Goal: Check status

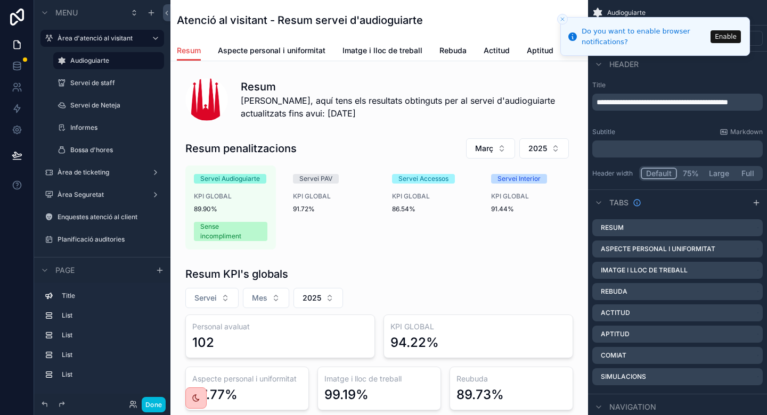
click at [729, 36] on button "Enable" at bounding box center [725, 36] width 30 height 13
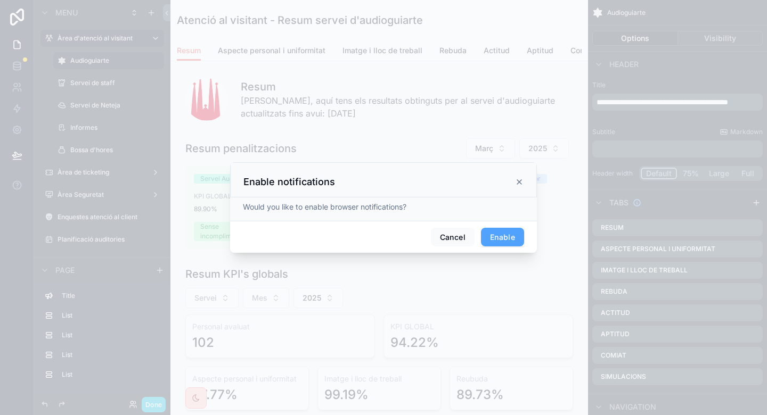
click at [506, 237] on button "Enable" at bounding box center [502, 237] width 43 height 19
click at [529, 183] on div "Enable notifications" at bounding box center [383, 178] width 307 height 35
click at [471, 249] on div "Cancel" at bounding box center [383, 237] width 307 height 36
click at [481, 245] on span "Cancel" at bounding box center [465, 237] width 44 height 22
click at [472, 238] on span "Cancel" at bounding box center [465, 237] width 44 height 22
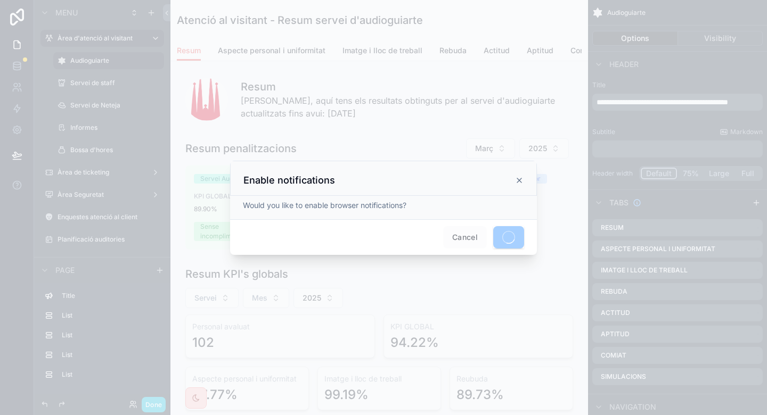
click at [531, 182] on div "Enable notifications" at bounding box center [383, 178] width 307 height 35
click at [520, 176] on div "Enable notifications" at bounding box center [383, 180] width 280 height 13
click at [528, 144] on div at bounding box center [383, 207] width 767 height 415
click at [471, 242] on span "Cancel" at bounding box center [465, 237] width 44 height 22
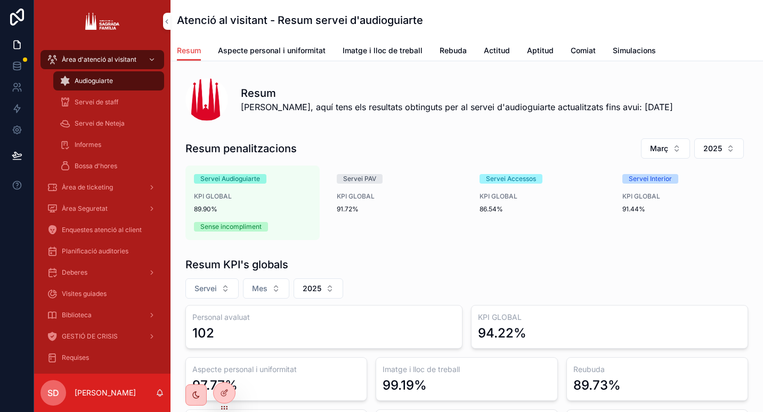
click at [108, 209] on div "Àrea Seguretat" at bounding box center [102, 208] width 111 height 17
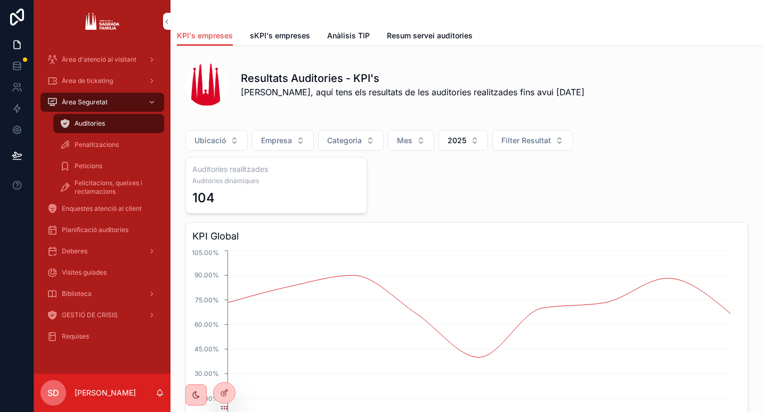
click at [103, 149] on span "Penalitzacions" at bounding box center [97, 145] width 44 height 9
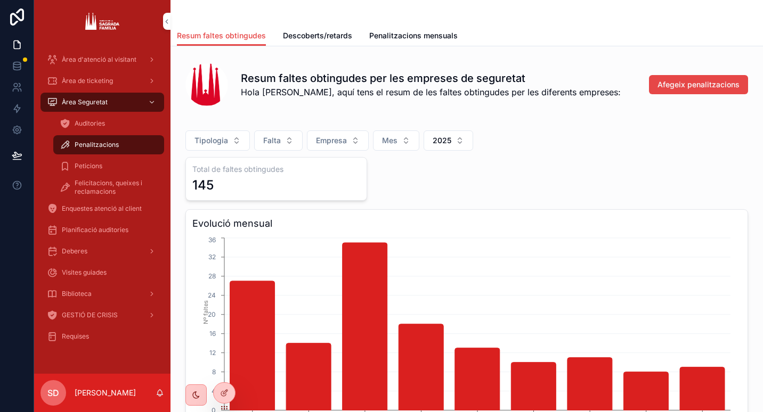
click at [386, 137] on span "Mes" at bounding box center [389, 140] width 15 height 11
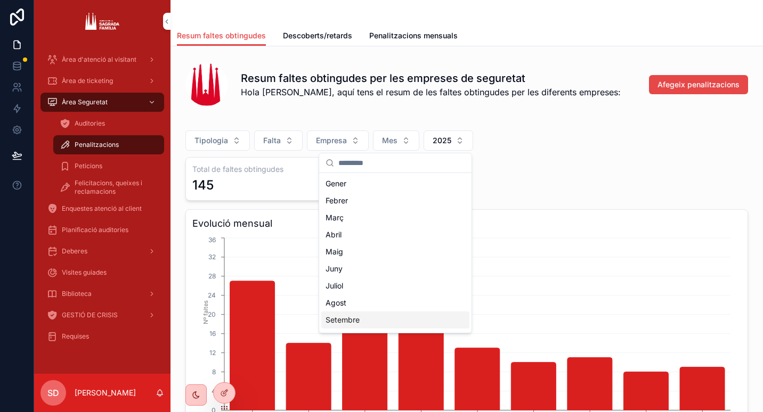
click at [403, 321] on div "Setembre" at bounding box center [395, 320] width 148 height 17
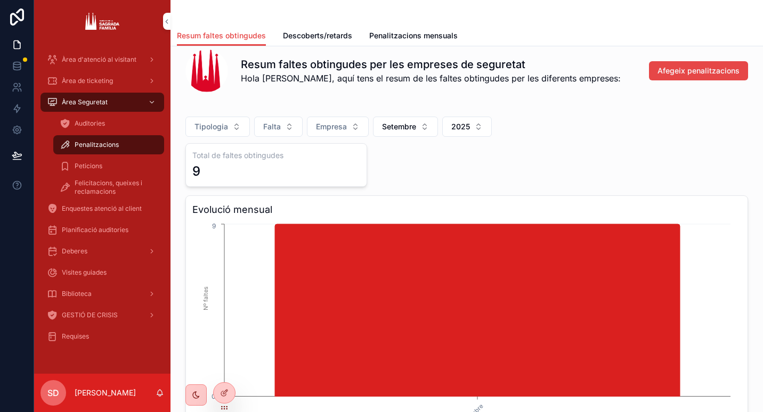
scroll to position [14, 0]
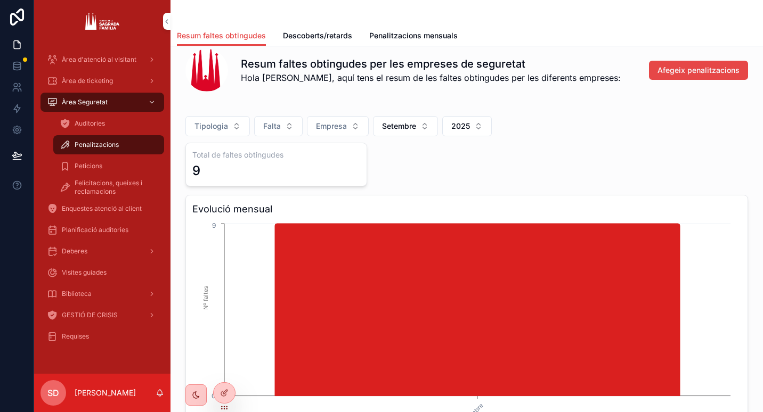
click at [396, 134] on button "Setembre" at bounding box center [405, 126] width 65 height 20
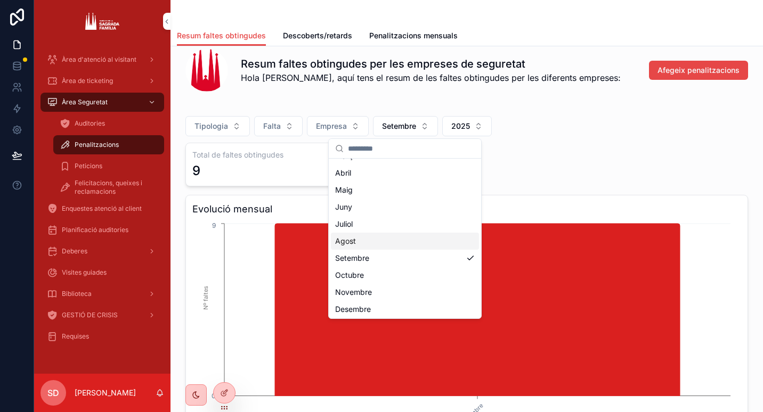
scroll to position [66, 0]
click at [413, 272] on div "Octubre" at bounding box center [405, 273] width 148 height 17
